Goal: Task Accomplishment & Management: Complete application form

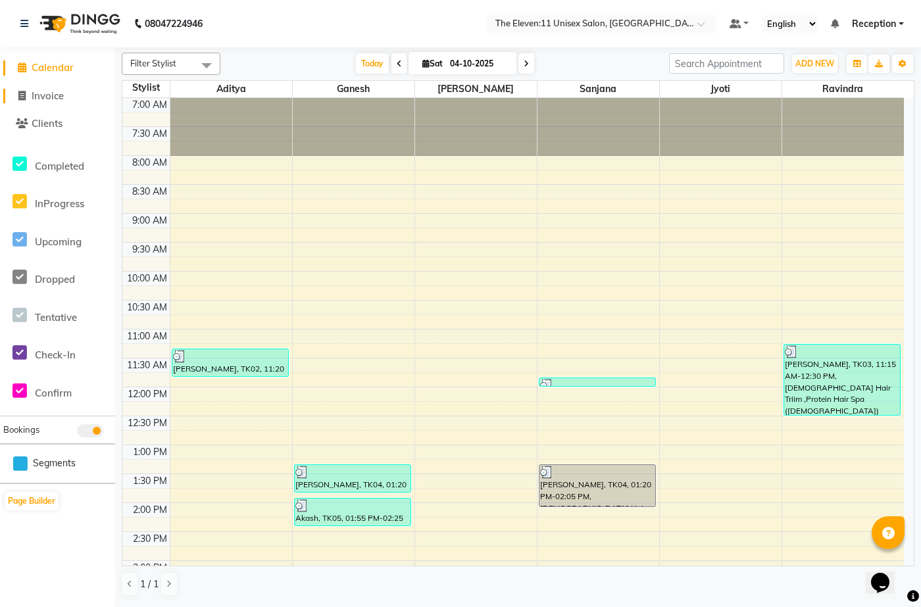
click at [51, 99] on span "Invoice" at bounding box center [48, 95] width 32 height 12
select select "service"
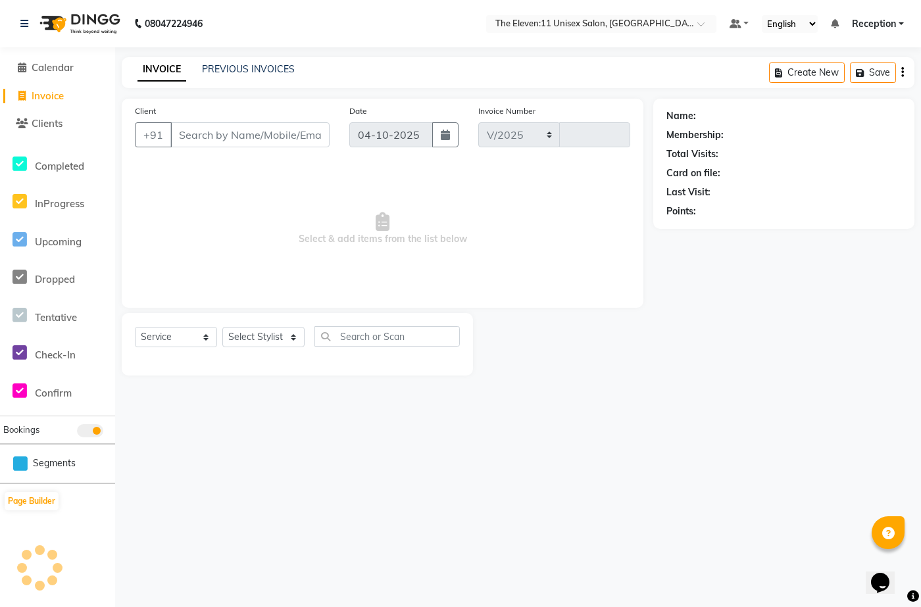
select select "7836"
type input "2059"
click at [260, 324] on div "Select Service Product Membership Package Voucher Prepaid Gift Card Select Styl…" at bounding box center [297, 344] width 351 height 62
click at [255, 334] on select "Select Stylist [PERSON_NAME] Manager Ravindra Reception [PERSON_NAME]" at bounding box center [263, 337] width 82 height 20
select select "73962"
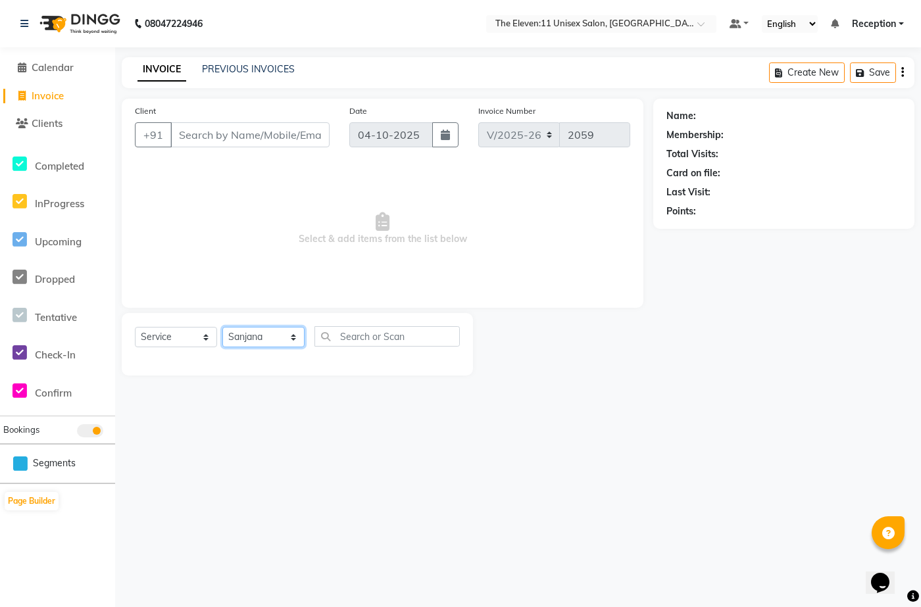
click at [222, 327] on select "Select Stylist [PERSON_NAME] Manager Ravindra Reception [PERSON_NAME]" at bounding box center [263, 337] width 82 height 20
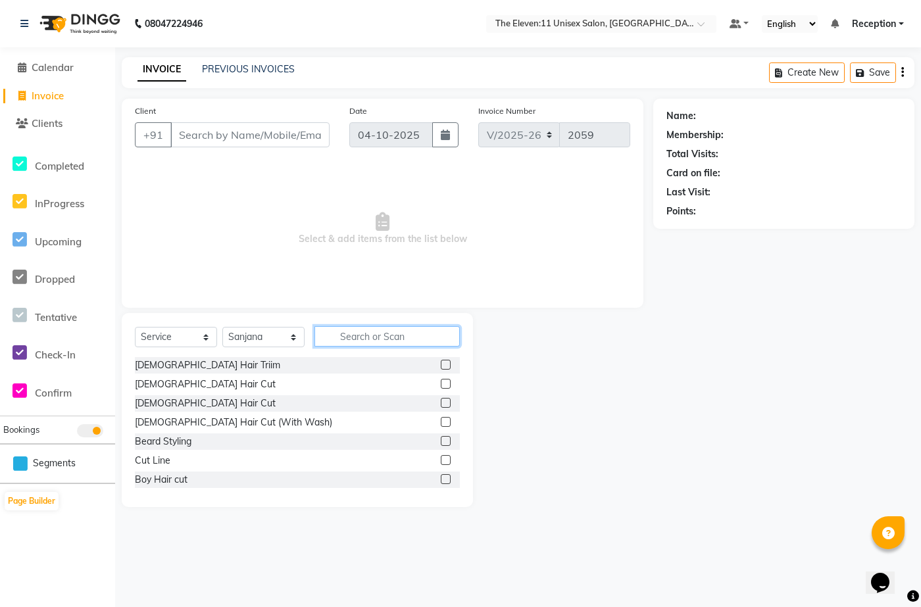
click at [343, 331] on input "text" at bounding box center [386, 336] width 145 height 20
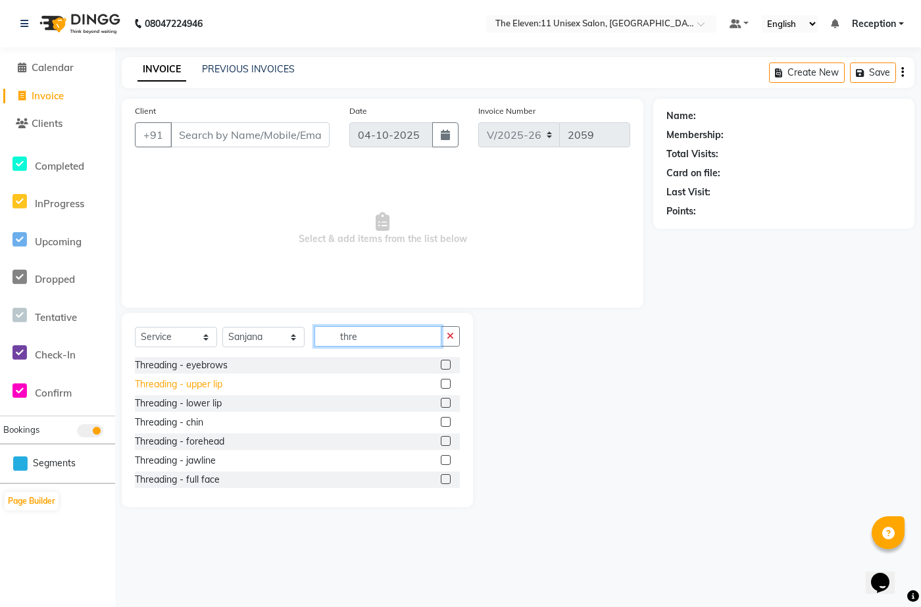
type input "thre"
click at [210, 380] on div "Threading - upper lip" at bounding box center [178, 385] width 87 height 14
checkbox input "false"
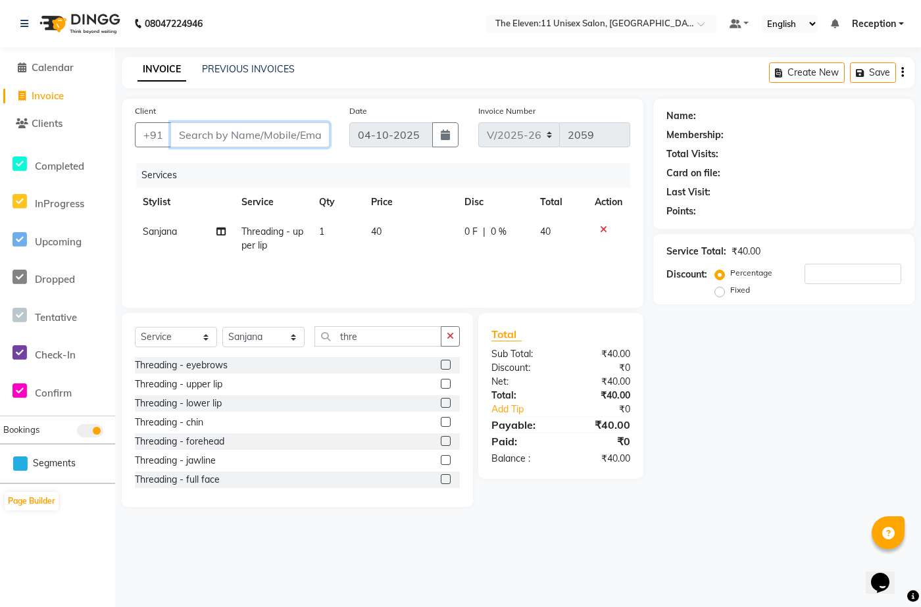
click at [212, 134] on input "Client" at bounding box center [249, 134] width 159 height 25
type input "9"
type input "0"
type input "9033562023"
click at [283, 125] on button "Add Client" at bounding box center [296, 134] width 68 height 25
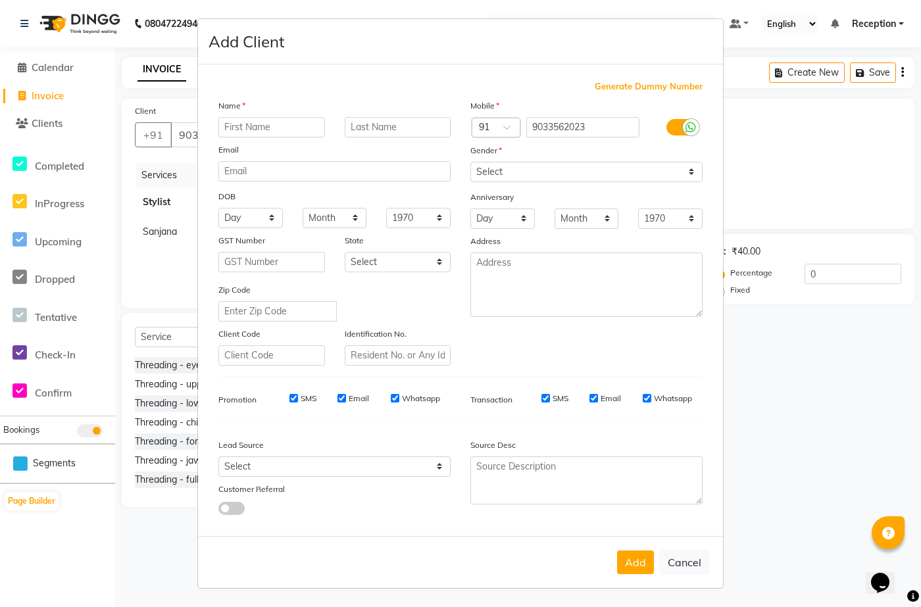
click at [253, 126] on input "text" at bounding box center [271, 127] width 107 height 20
type input "pooja"
click at [374, 114] on div "Name" at bounding box center [334, 108] width 252 height 18
click at [365, 121] on input "text" at bounding box center [398, 127] width 107 height 20
type input "gupta"
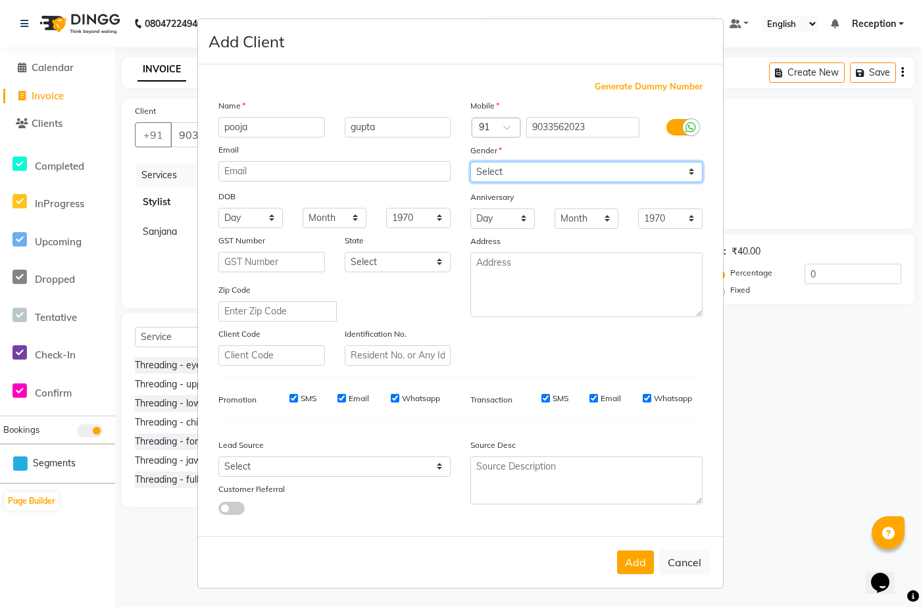
click at [538, 172] on select "Select [DEMOGRAPHIC_DATA] [DEMOGRAPHIC_DATA] Other Prefer Not To Say" at bounding box center [586, 172] width 232 height 20
select select "[DEMOGRAPHIC_DATA]"
click at [470, 162] on select "Select [DEMOGRAPHIC_DATA] [DEMOGRAPHIC_DATA] Other Prefer Not To Say" at bounding box center [586, 172] width 232 height 20
click at [642, 569] on button "Add" at bounding box center [635, 562] width 37 height 24
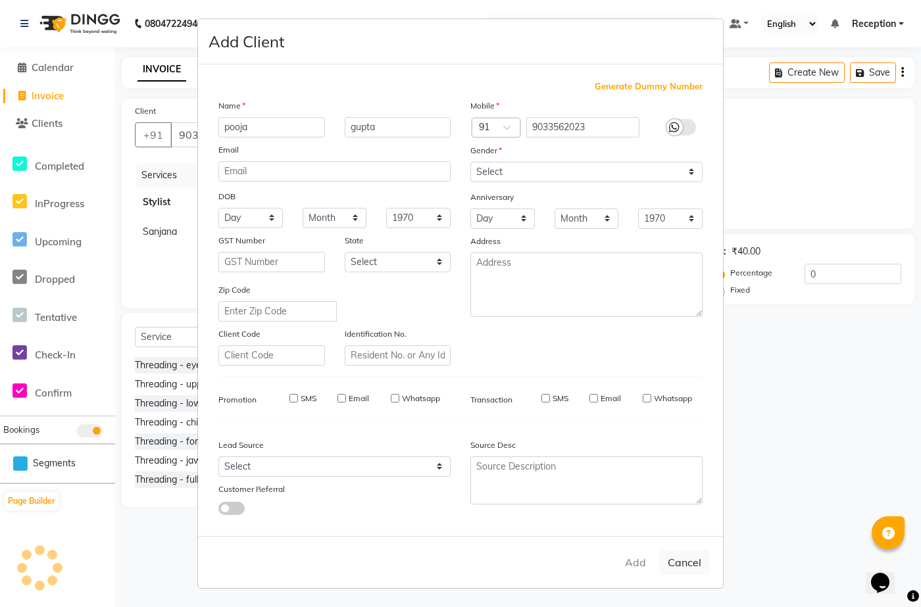
type input "90******23"
select select
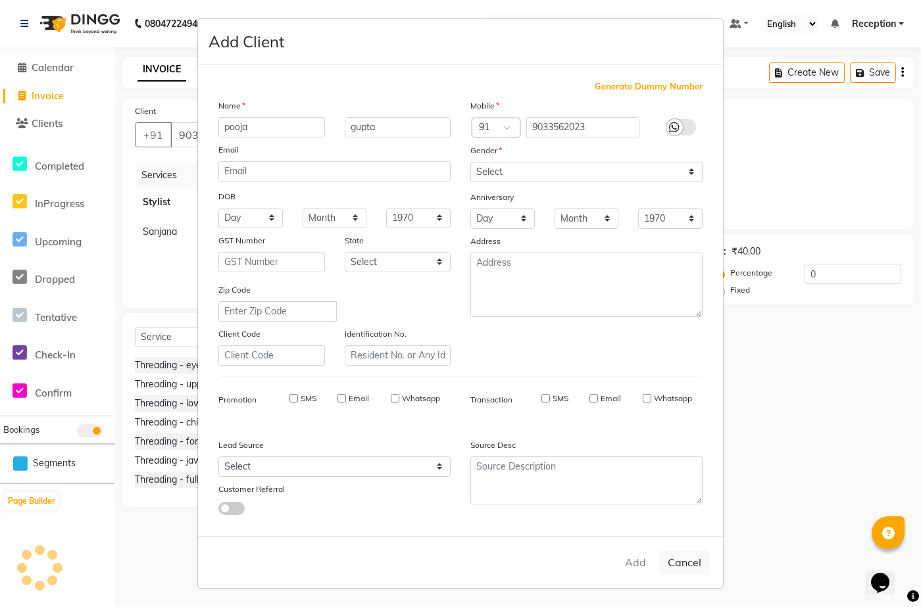
select select
checkbox input "false"
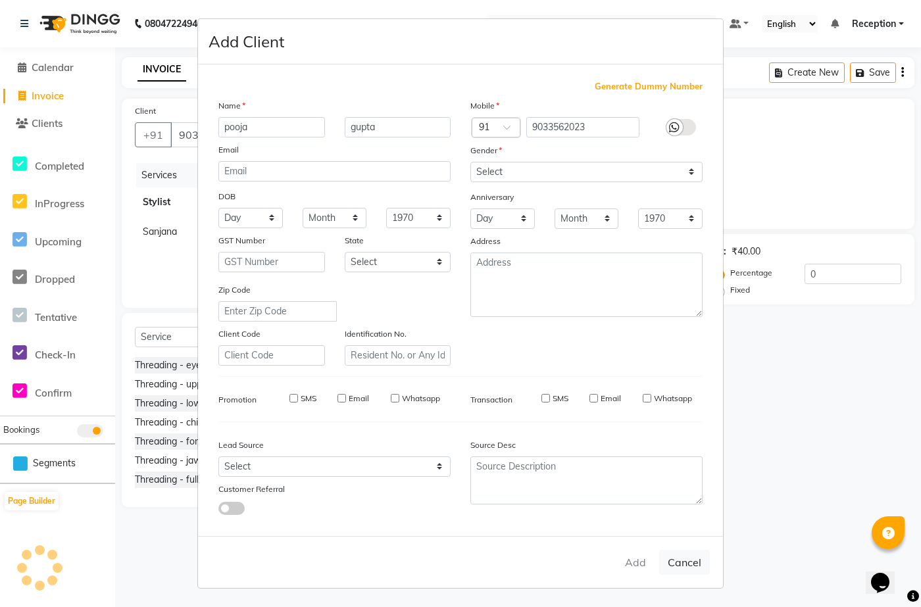
checkbox input "false"
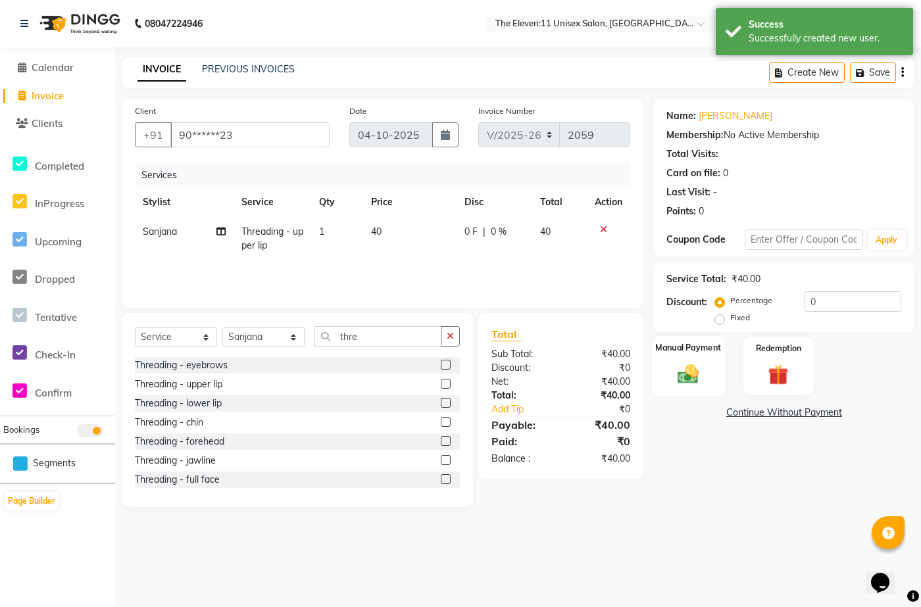
click at [689, 378] on img at bounding box center [689, 374] width 34 height 24
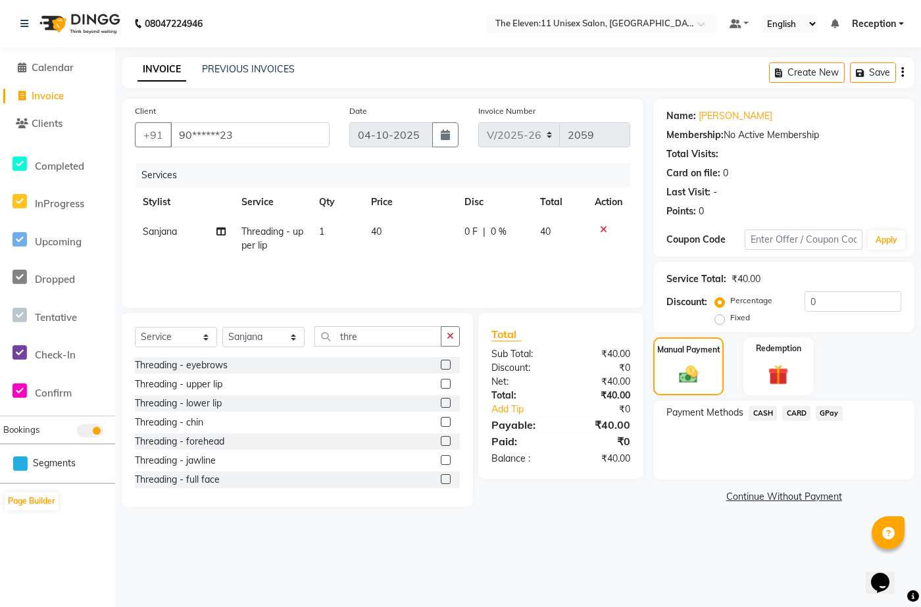
click at [831, 410] on span "GPay" at bounding box center [829, 413] width 27 height 15
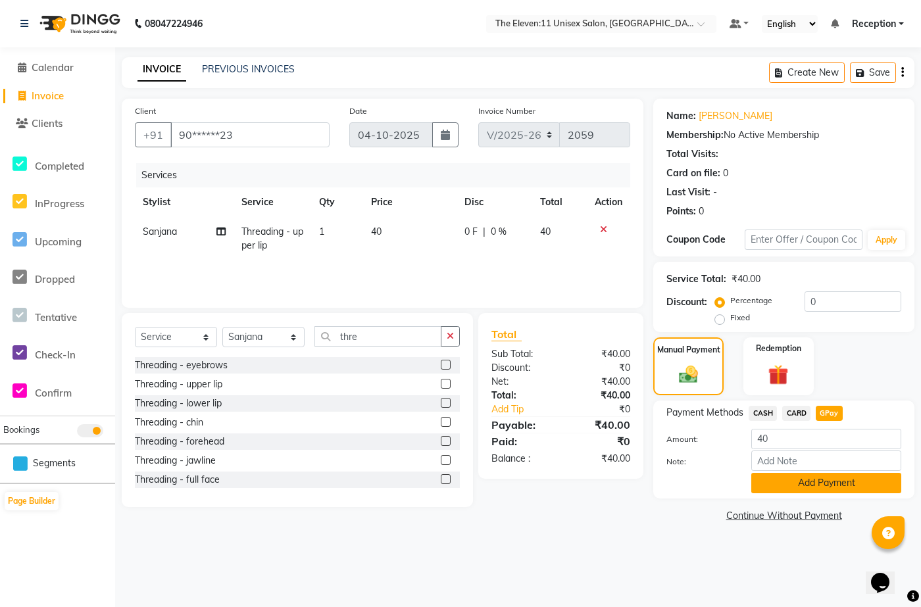
click at [783, 474] on button "Add Payment" at bounding box center [826, 483] width 150 height 20
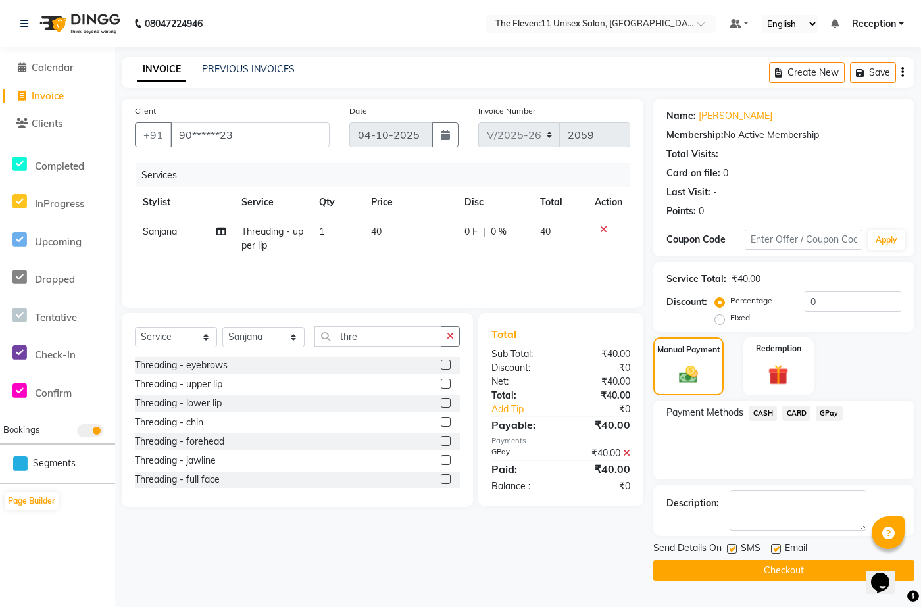
click at [736, 542] on div "SMS" at bounding box center [749, 549] width 44 height 16
click at [725, 547] on div "Send Details On SMS Email" at bounding box center [783, 549] width 261 height 16
click at [731, 549] on label at bounding box center [732, 549] width 10 height 10
click at [731, 549] on input "checkbox" at bounding box center [731, 549] width 9 height 9
checkbox input "false"
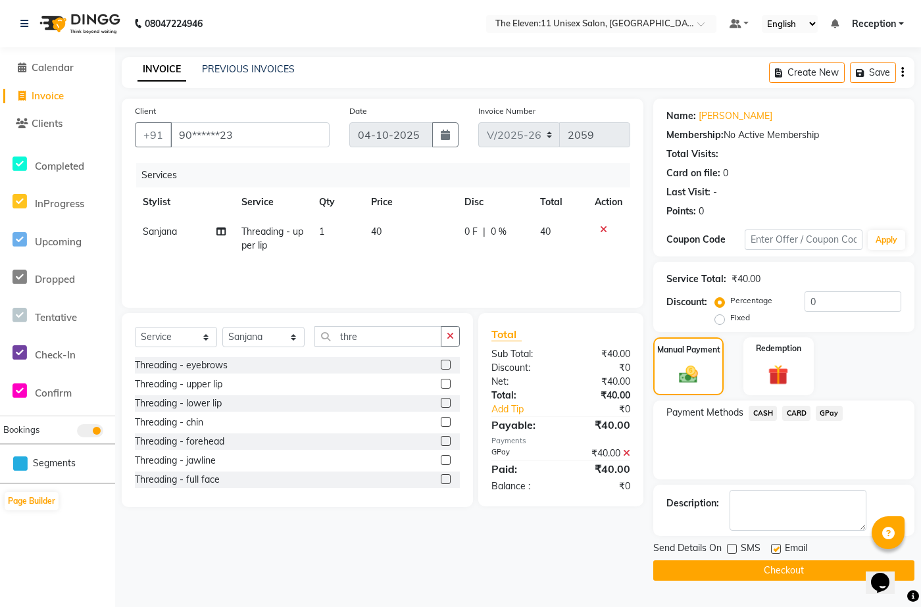
click at [727, 564] on button "Checkout" at bounding box center [783, 570] width 261 height 20
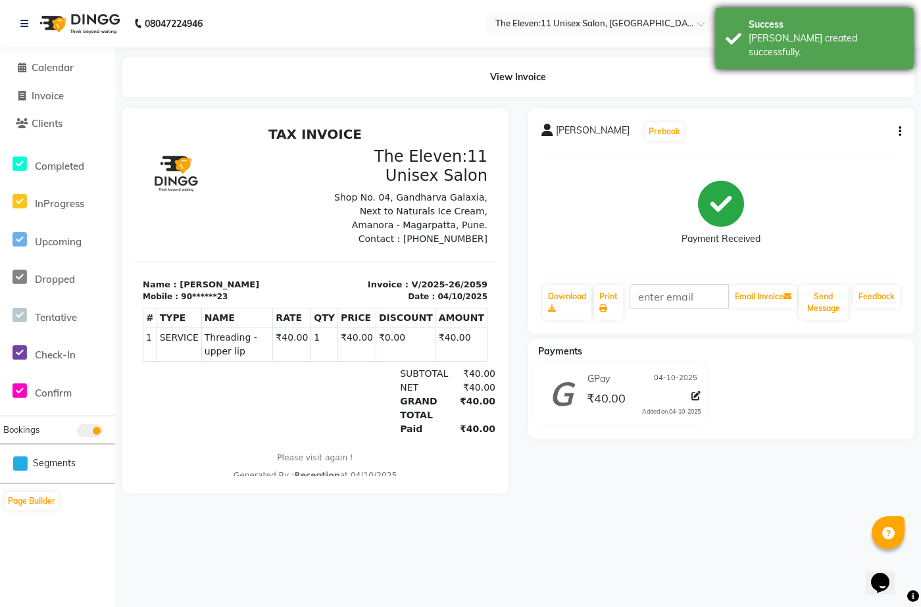
click at [804, 41] on div "[PERSON_NAME] created successfully." at bounding box center [825, 46] width 155 height 28
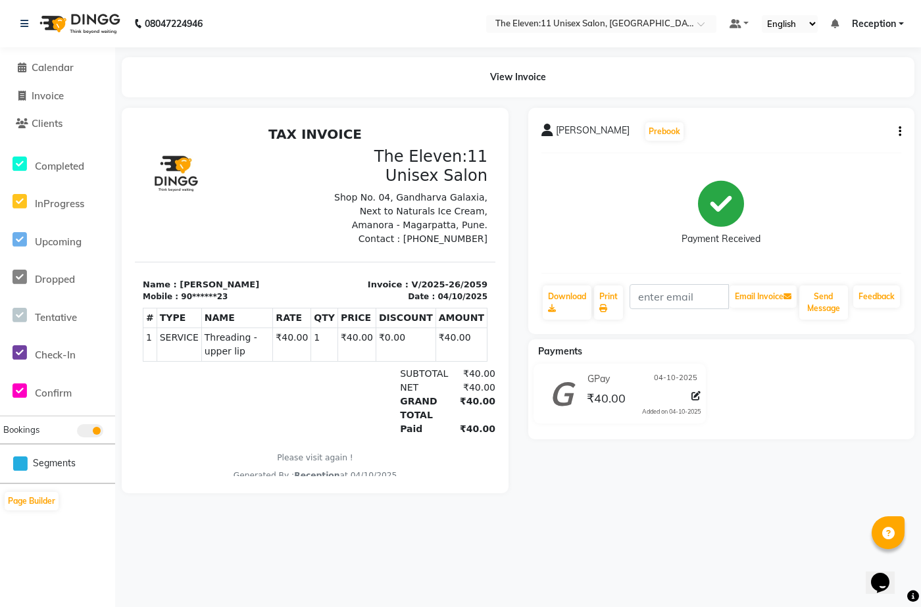
click at [804, 41] on div "[PERSON_NAME] created successfully." at bounding box center [825, 46] width 155 height 28
